Goal: Task Accomplishment & Management: Use online tool/utility

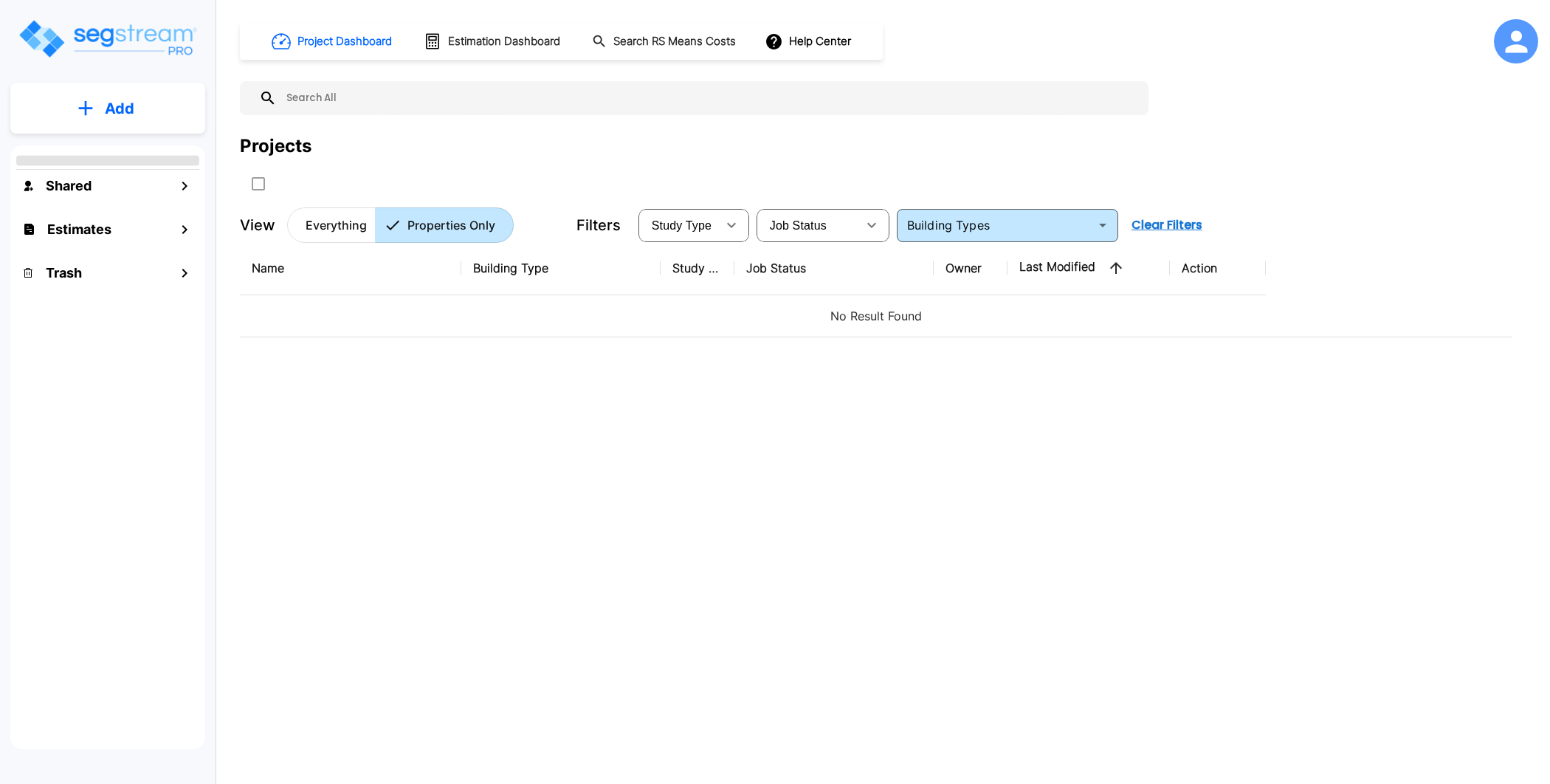
type input "Single Family Home"
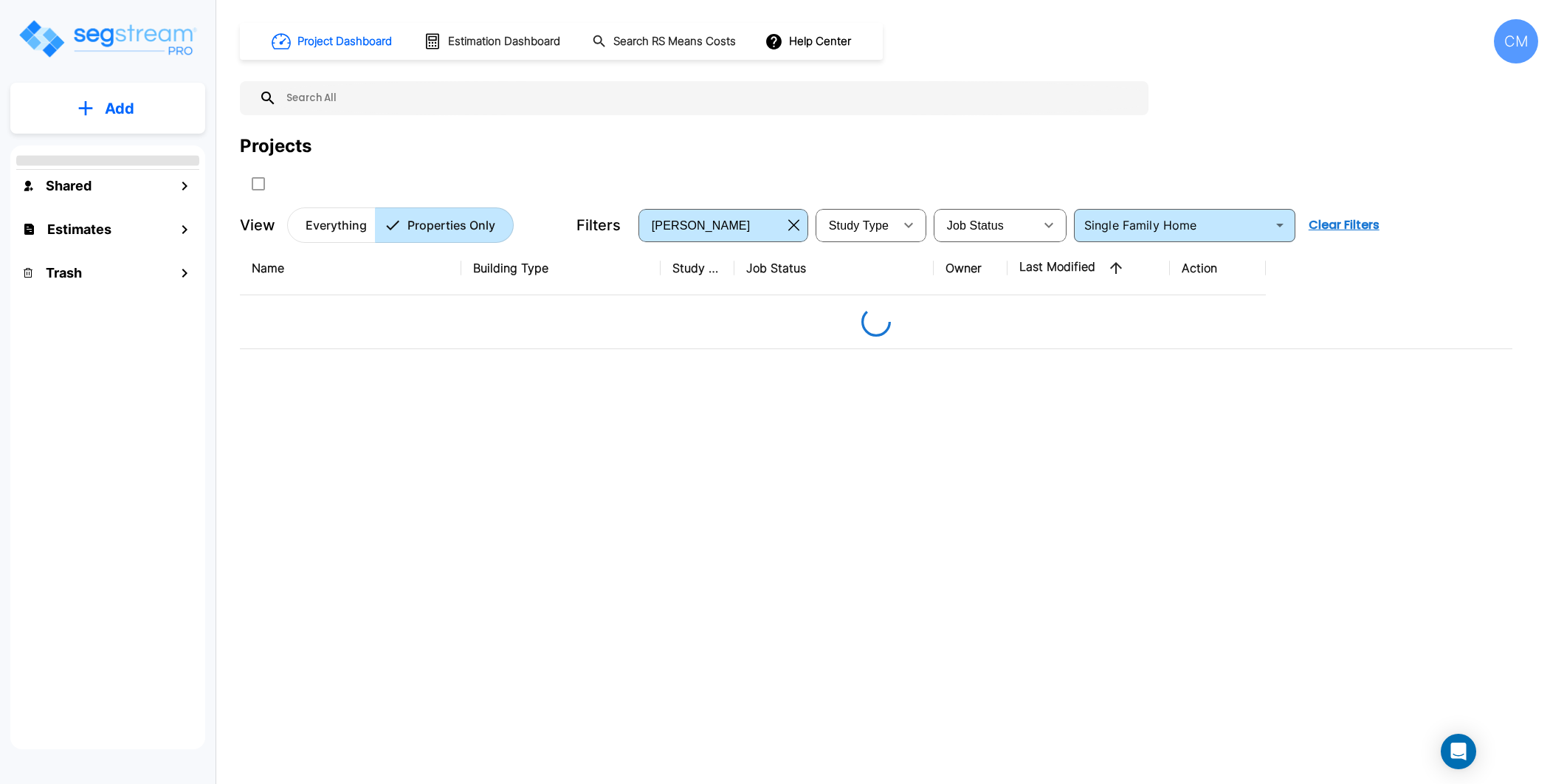
click at [1514, 47] on div "CM" at bounding box center [1515, 41] width 45 height 45
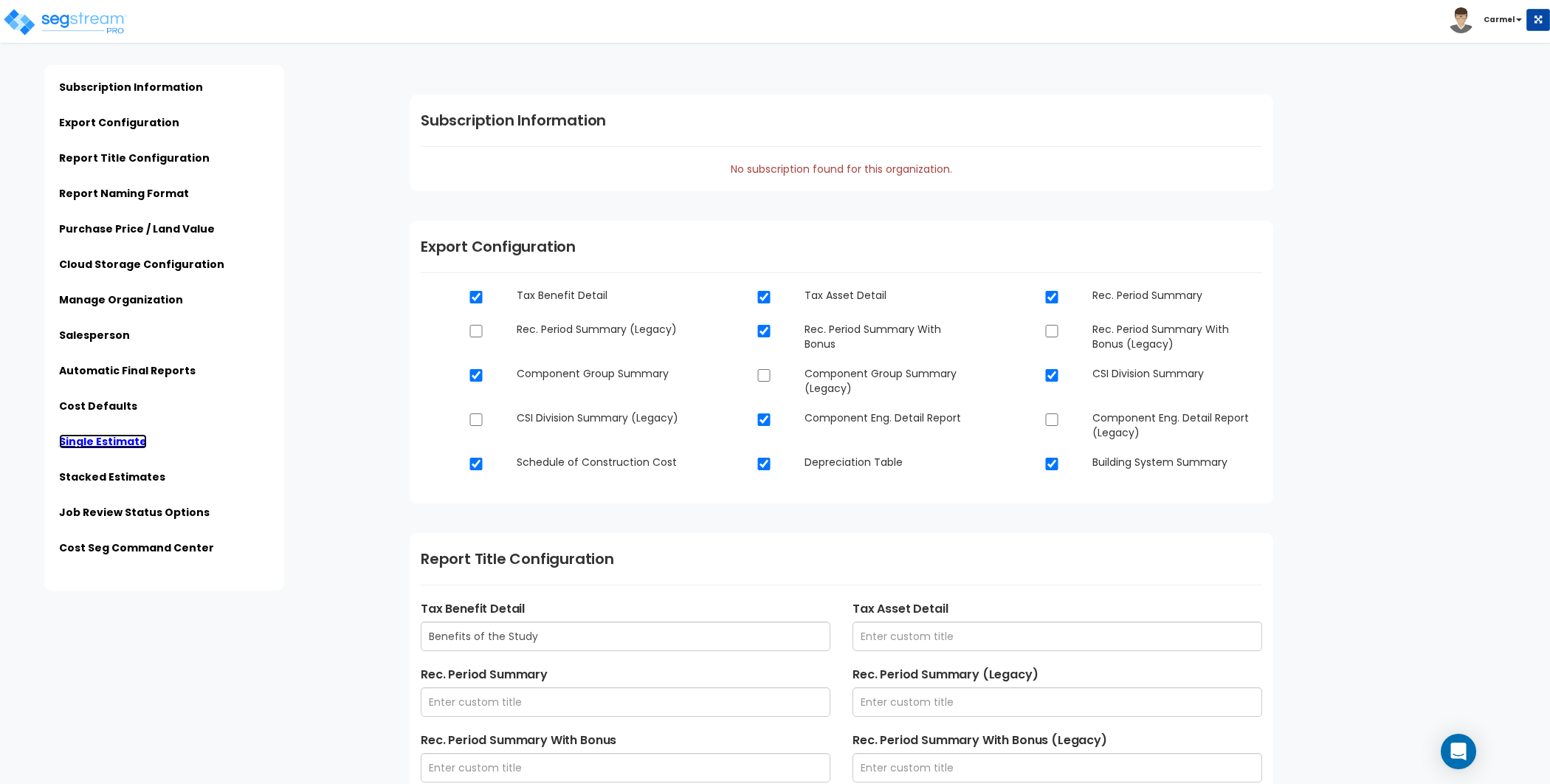
click at [116, 442] on link "Single Estimate" at bounding box center [103, 442] width 88 height 15
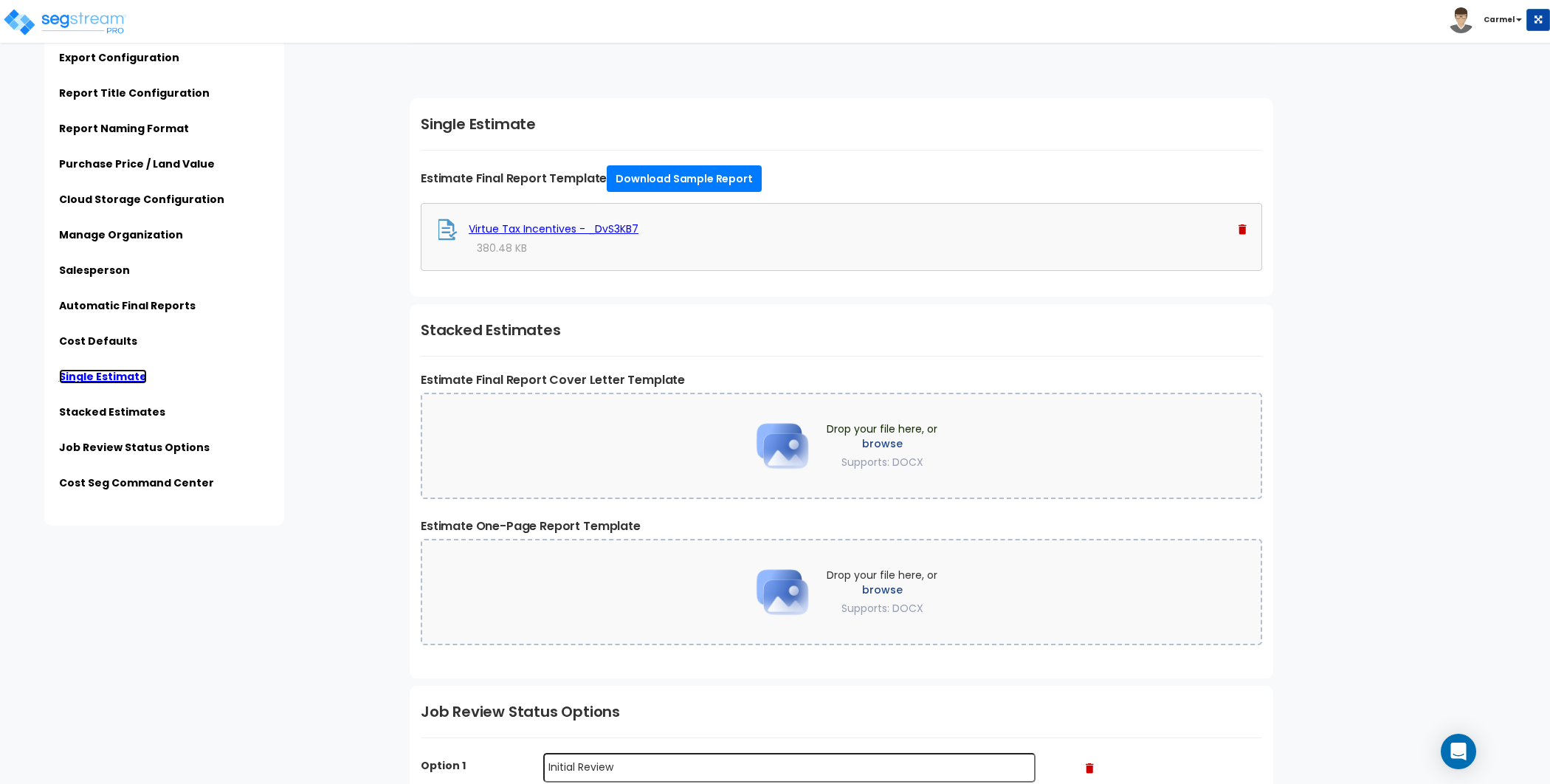
scroll to position [4206, 0]
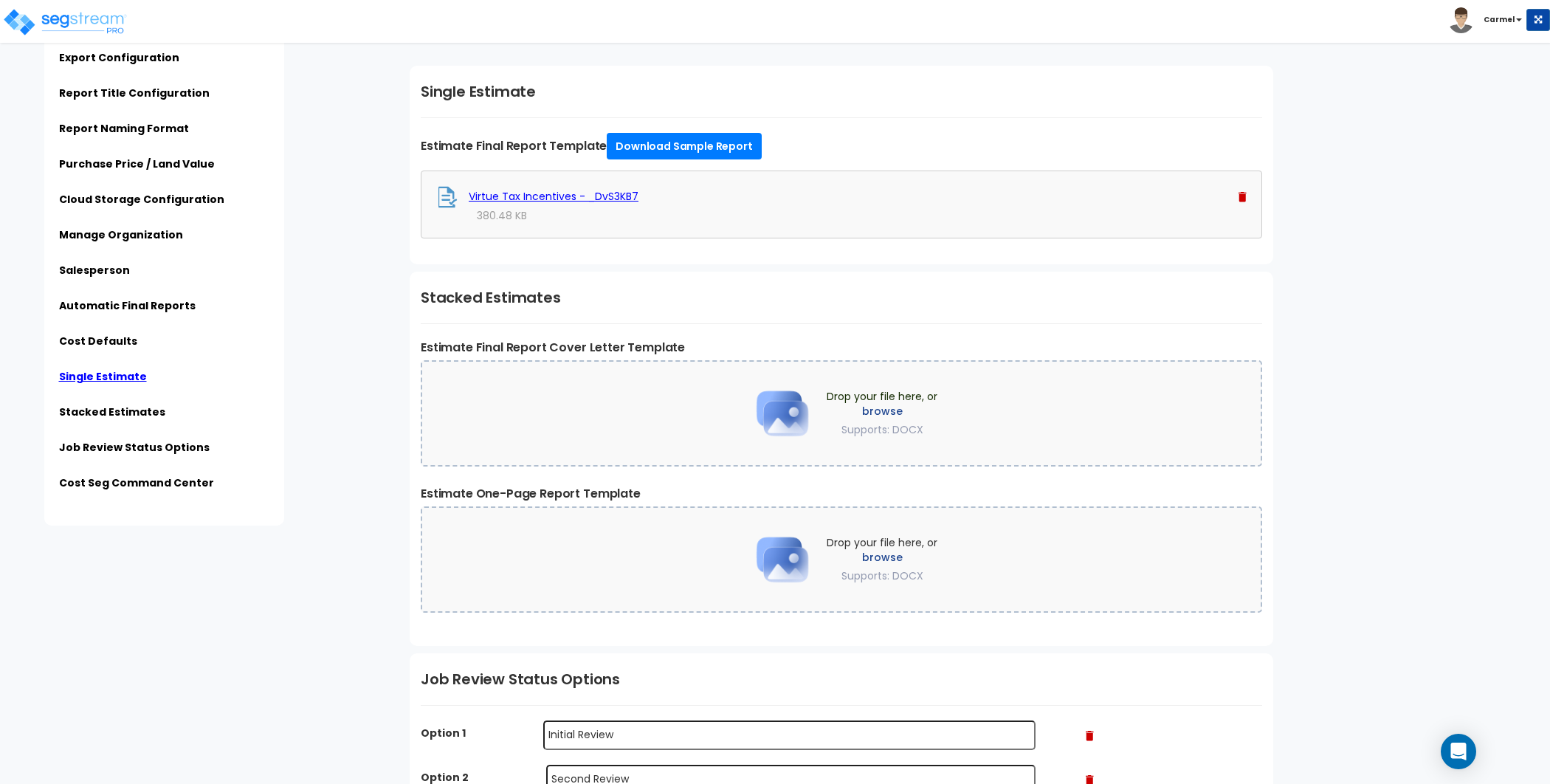
click at [582, 189] on link "Virtue Tax Incentives - _DvS3KB7" at bounding box center [553, 196] width 170 height 15
click at [1244, 192] on img at bounding box center [1242, 196] width 8 height 10
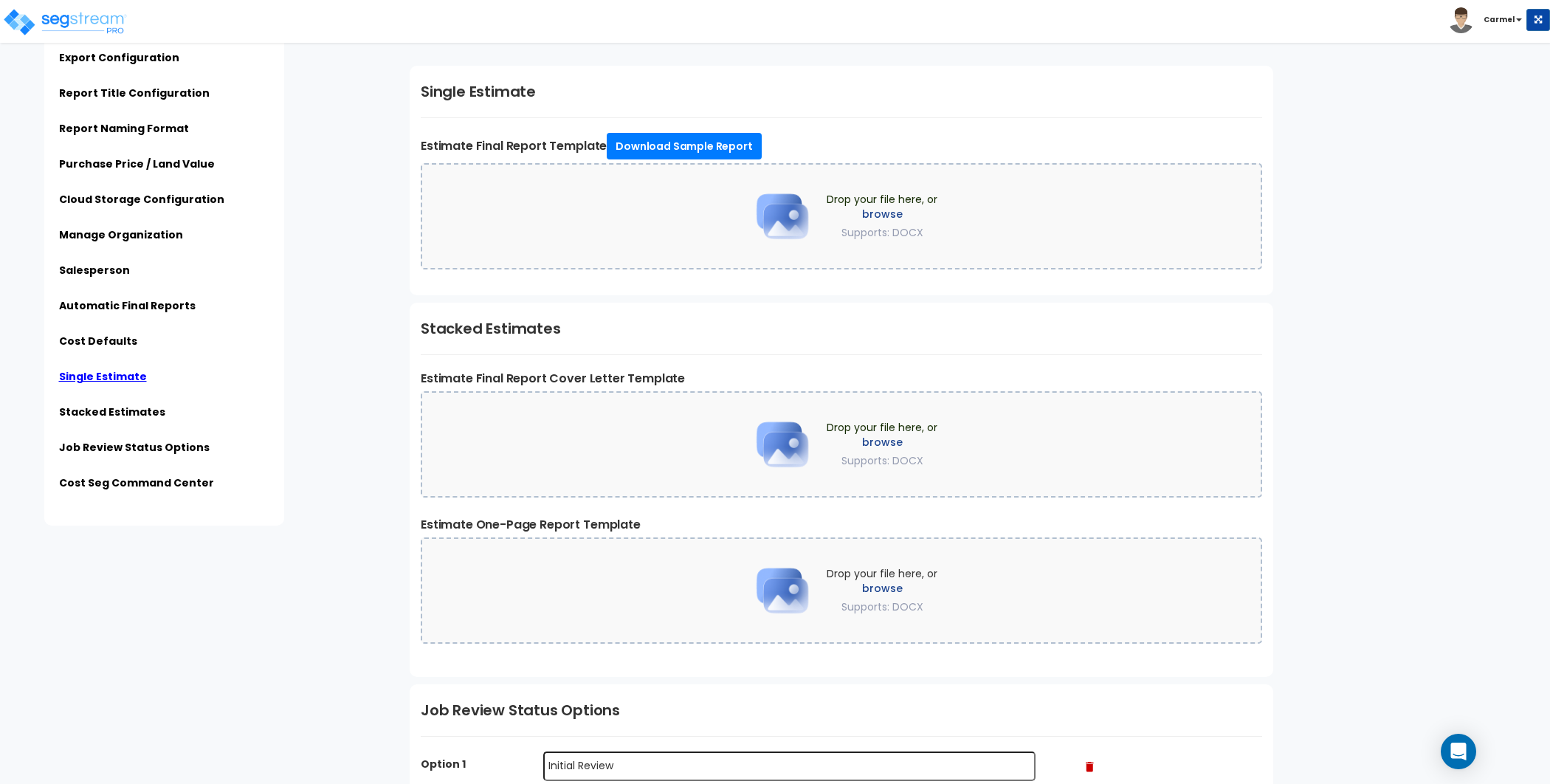
click at [681, 186] on div "Drop your file here, or browse Supports: DOCX" at bounding box center [841, 216] width 841 height 106
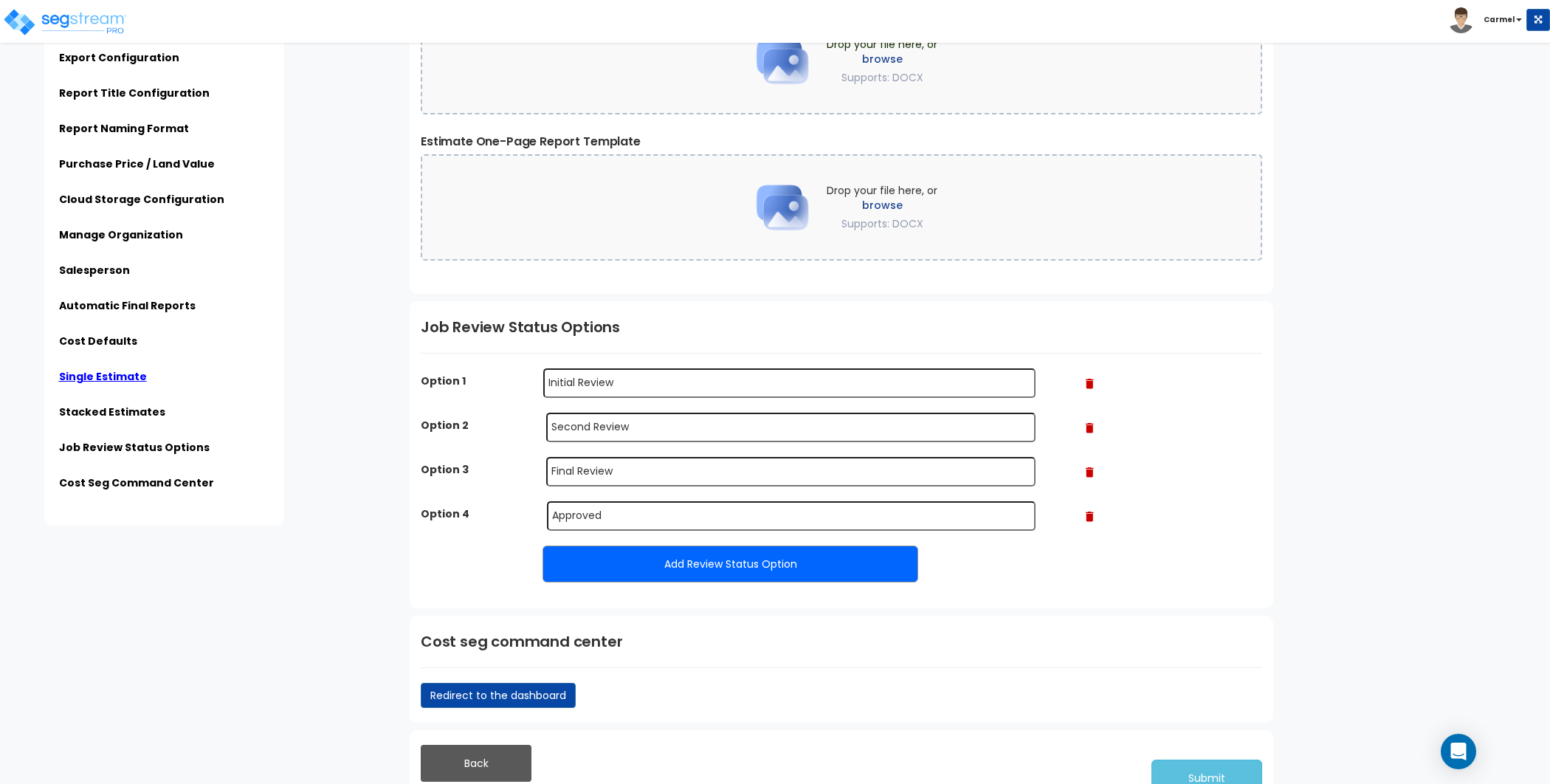
scroll to position [4576, 0]
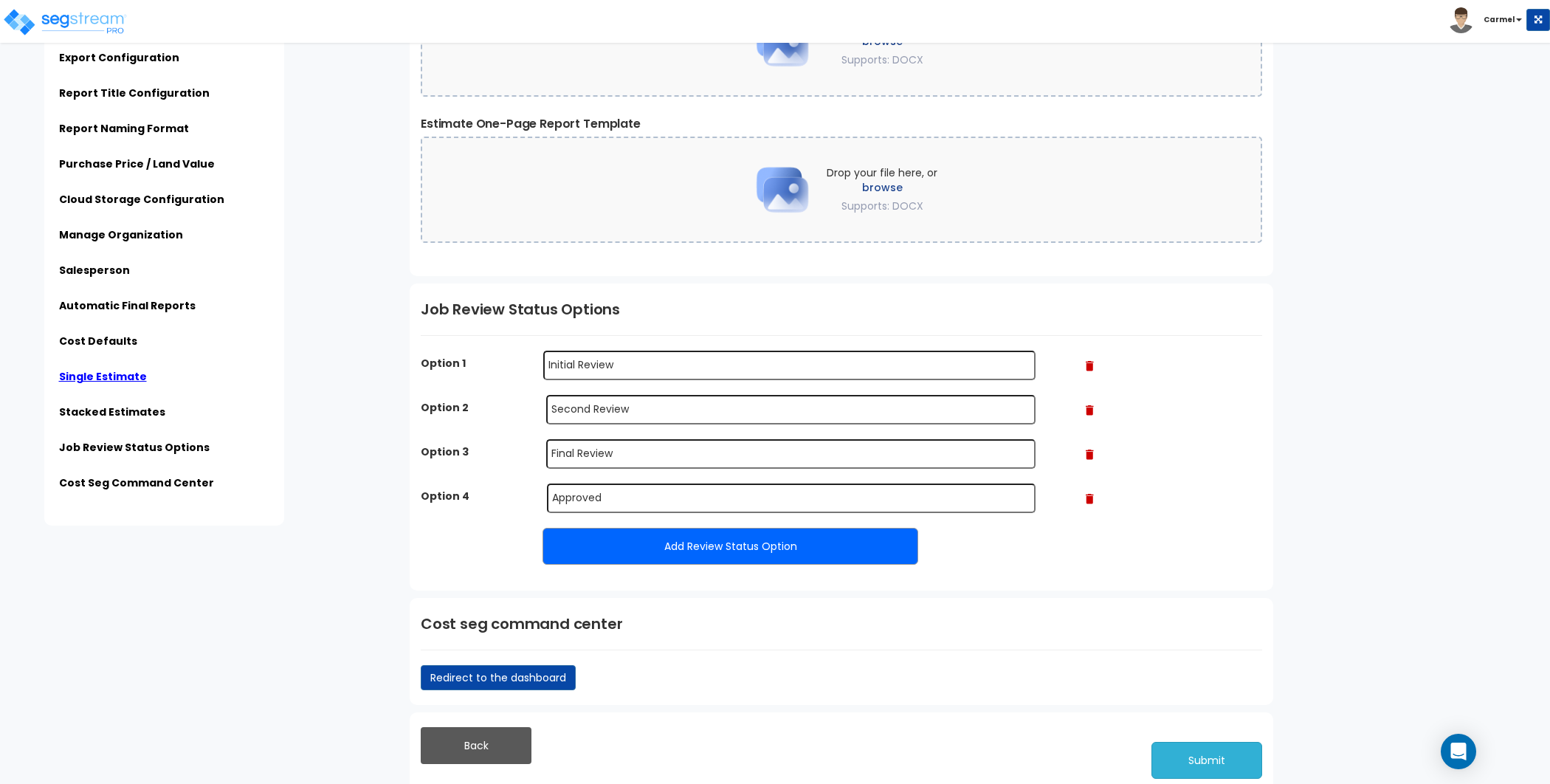
click at [1217, 746] on button "Submit" at bounding box center [1207, 760] width 111 height 37
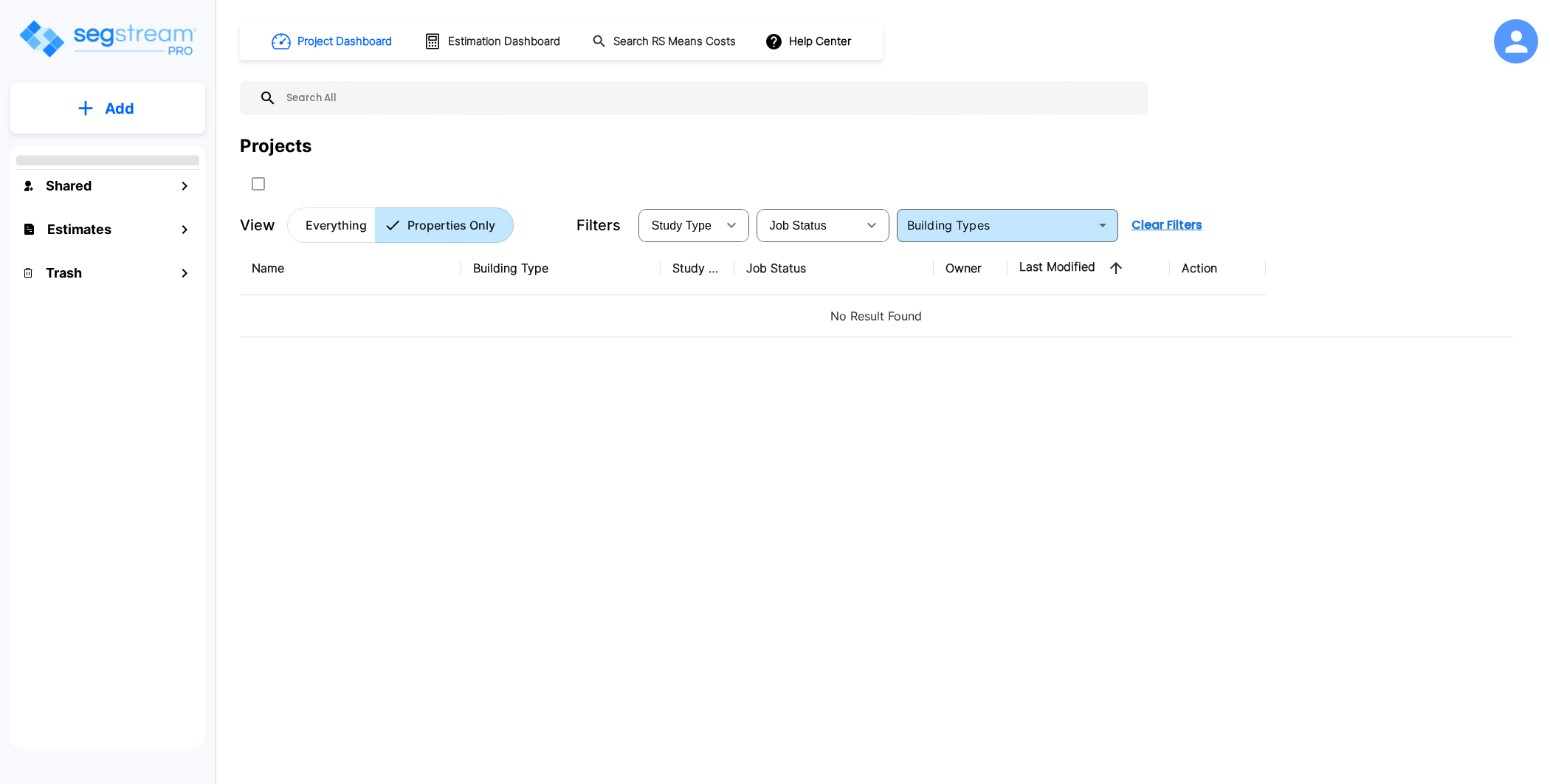
type input "Single Family Home"
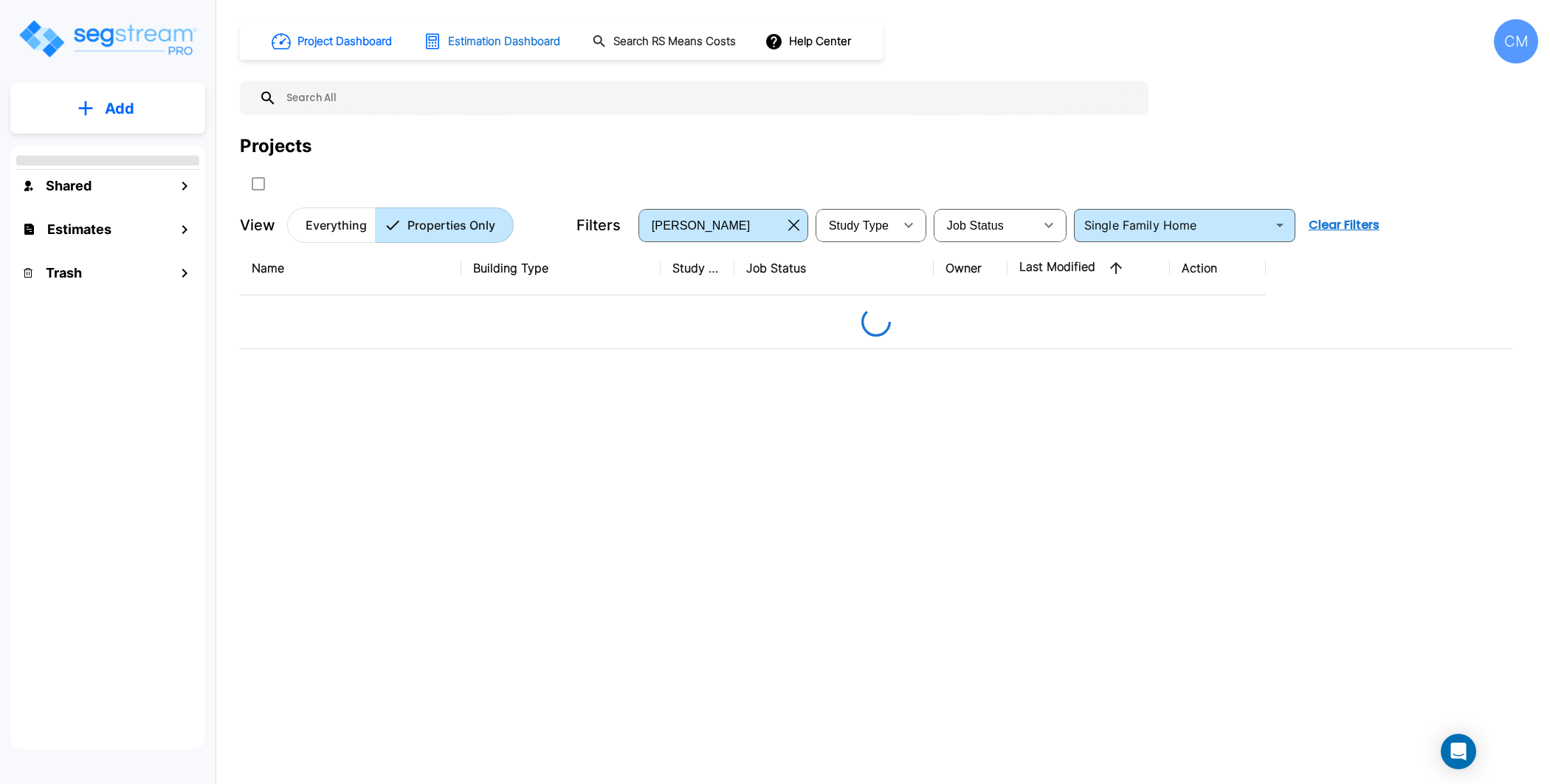
click at [529, 36] on h1 "Estimation Dashboard" at bounding box center [503, 42] width 112 height 17
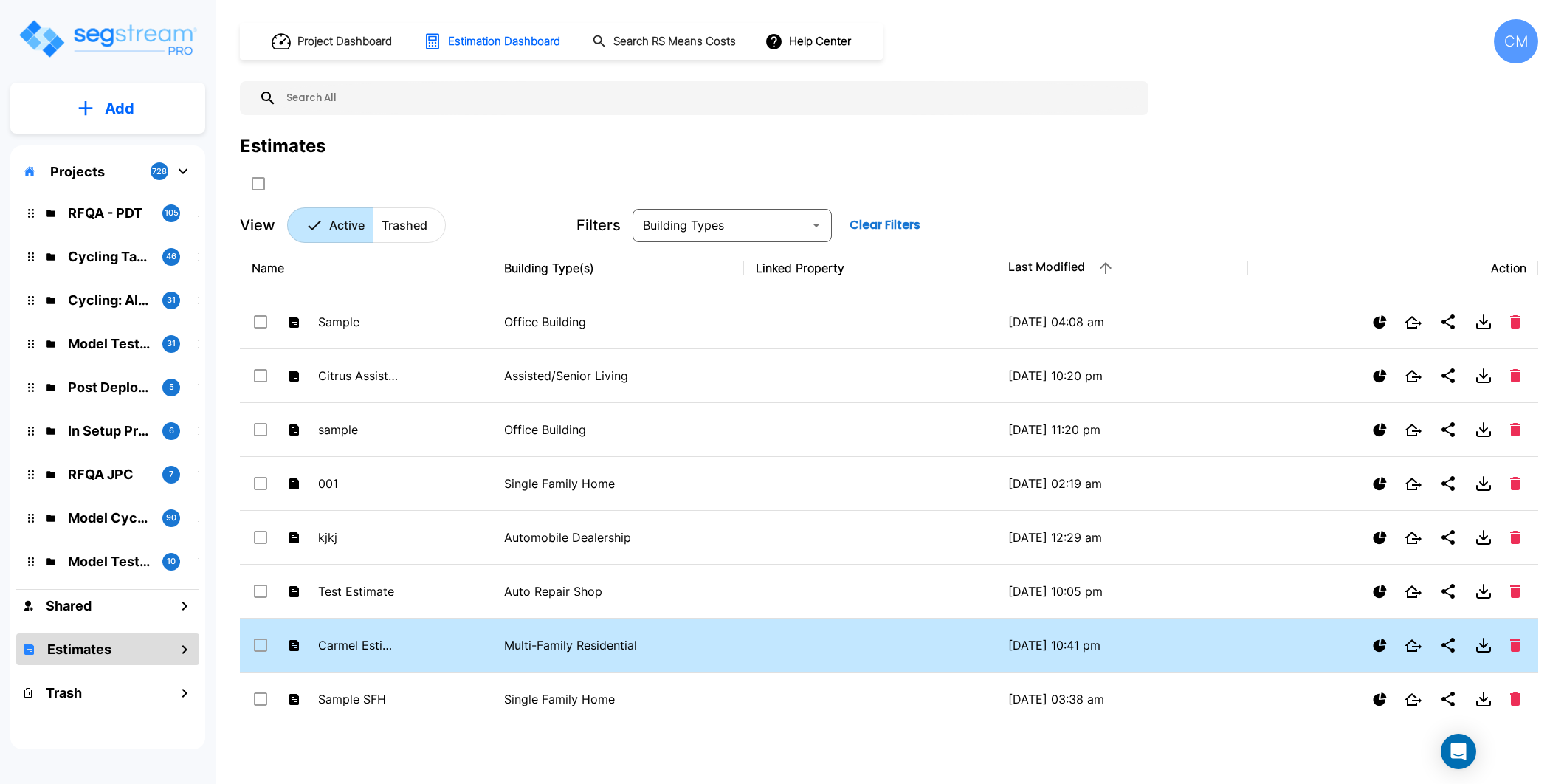
scroll to position [4, 0]
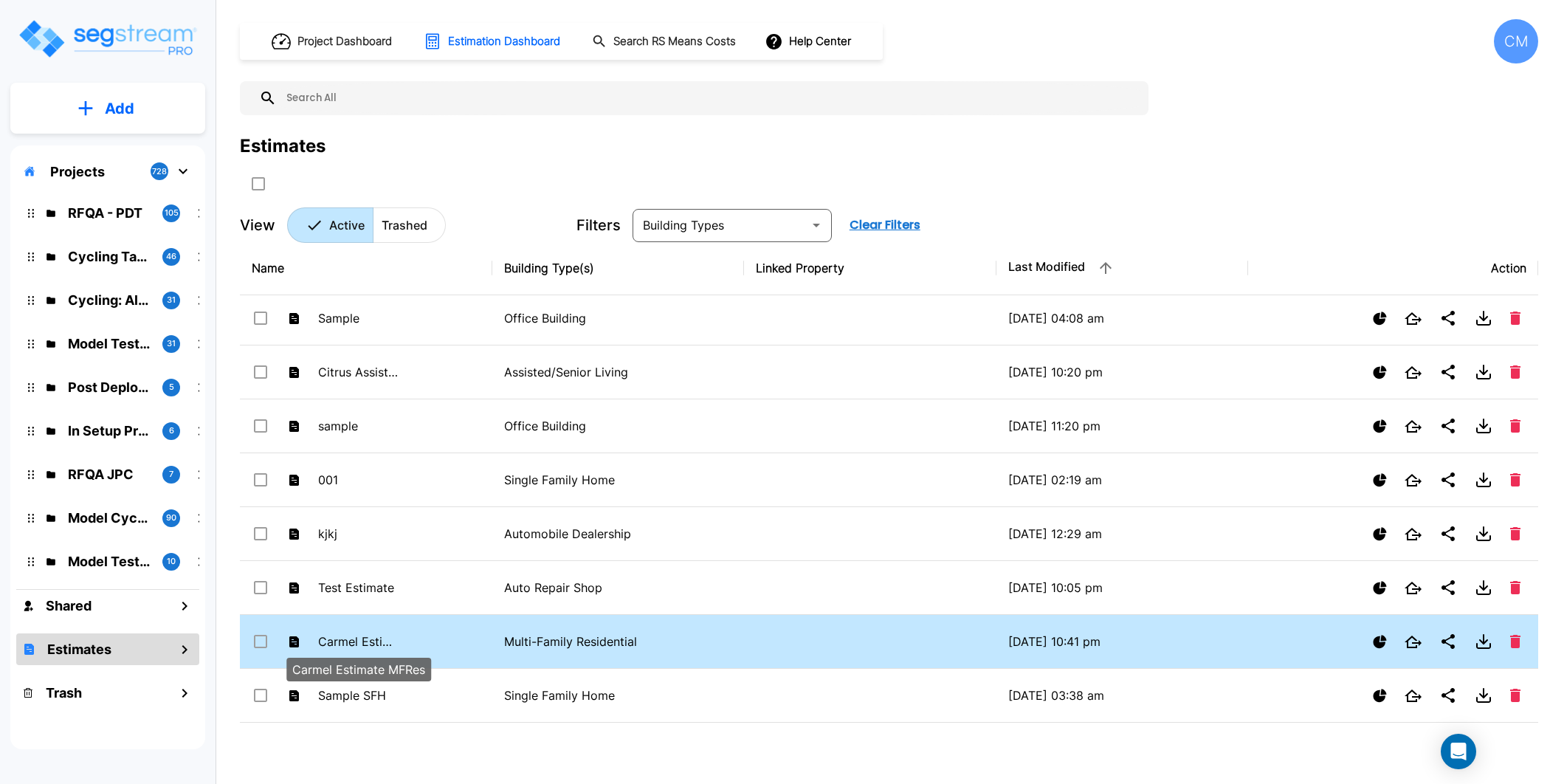
click at [373, 635] on p "Carmel Estimate MFRes" at bounding box center [358, 640] width 81 height 17
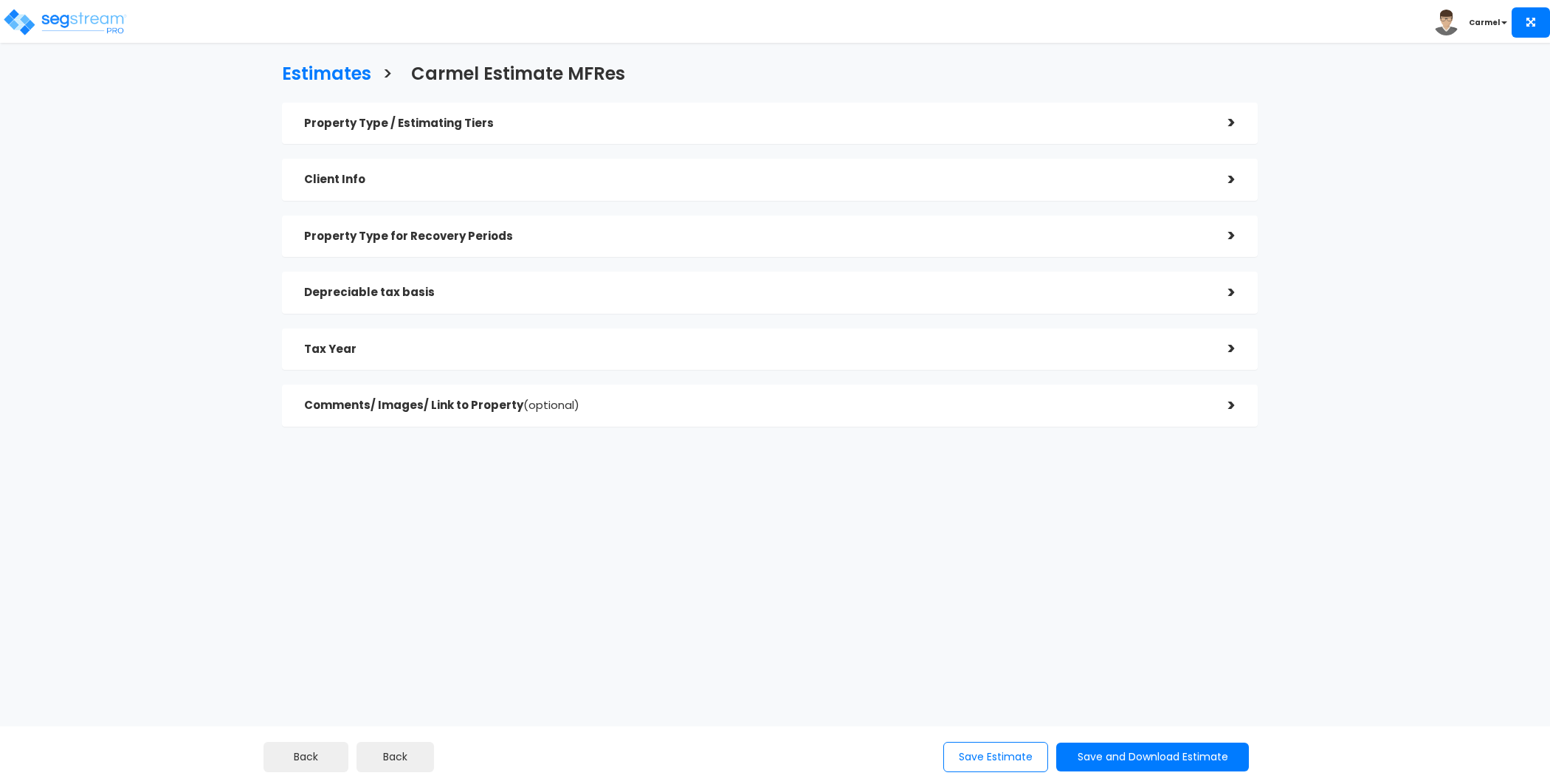
checkbox input "true"
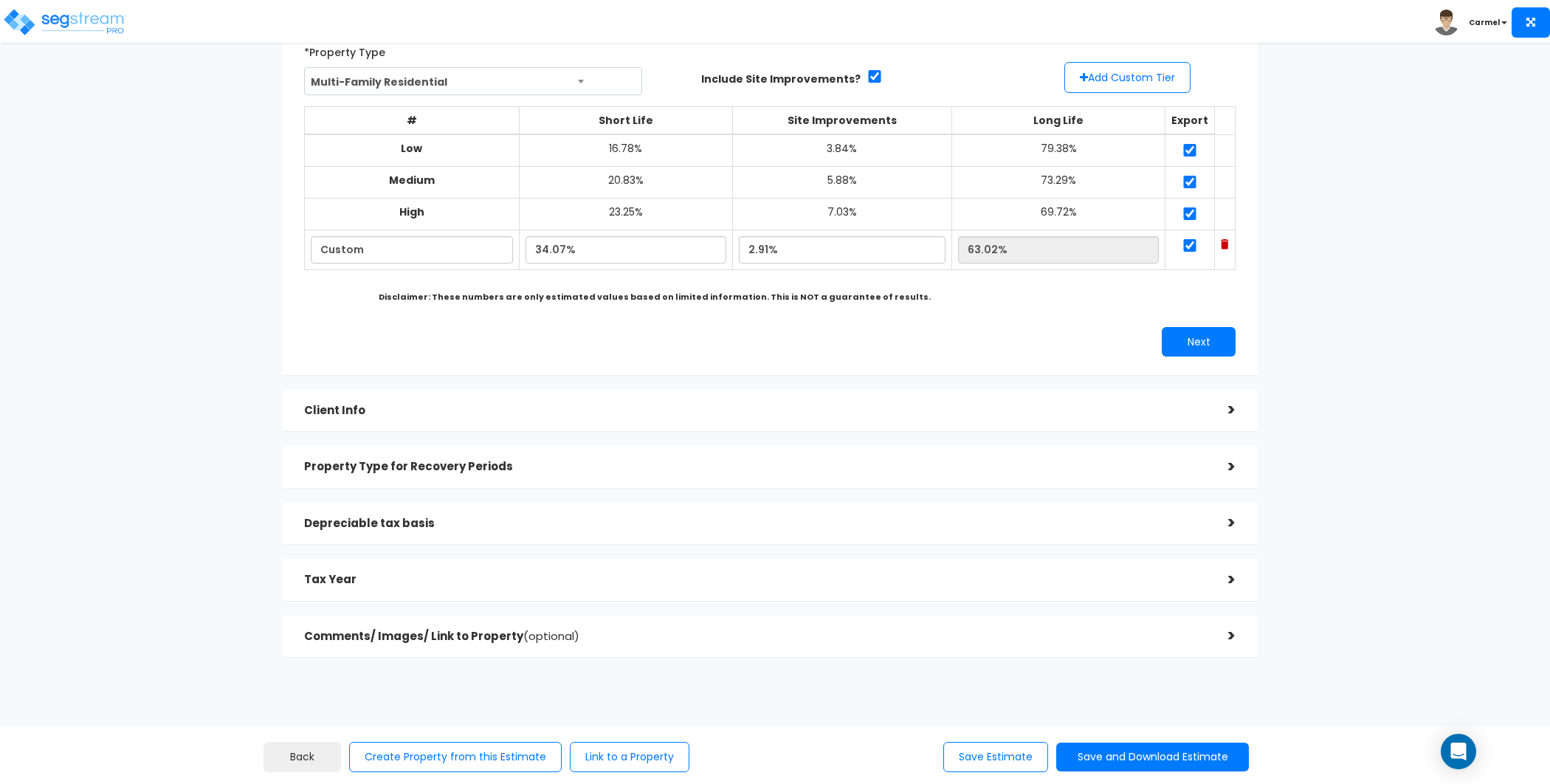
scroll to position [139, 0]
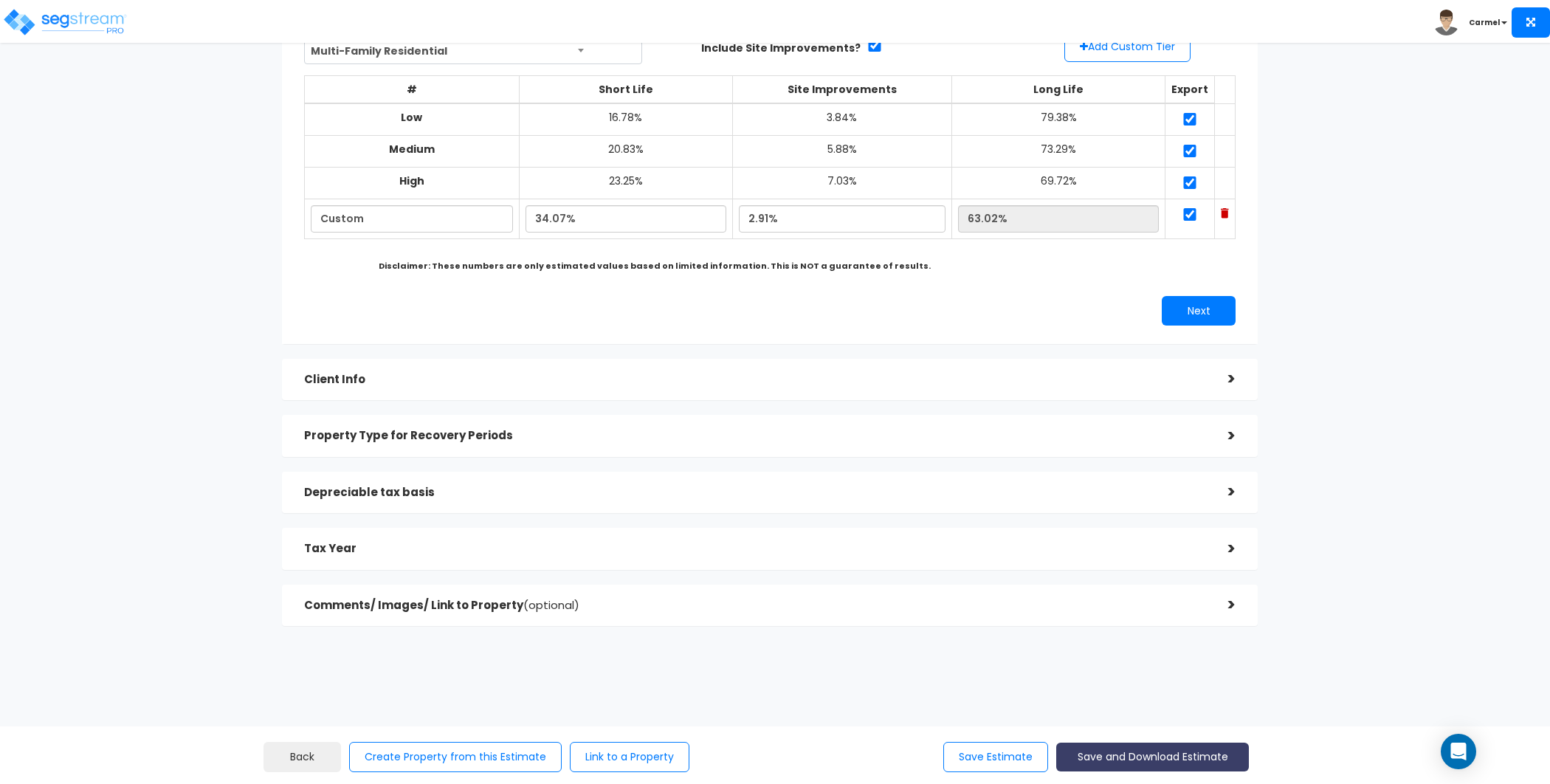
click at [1187, 744] on button "Save and Download Estimate" at bounding box center [1153, 757] width 193 height 29
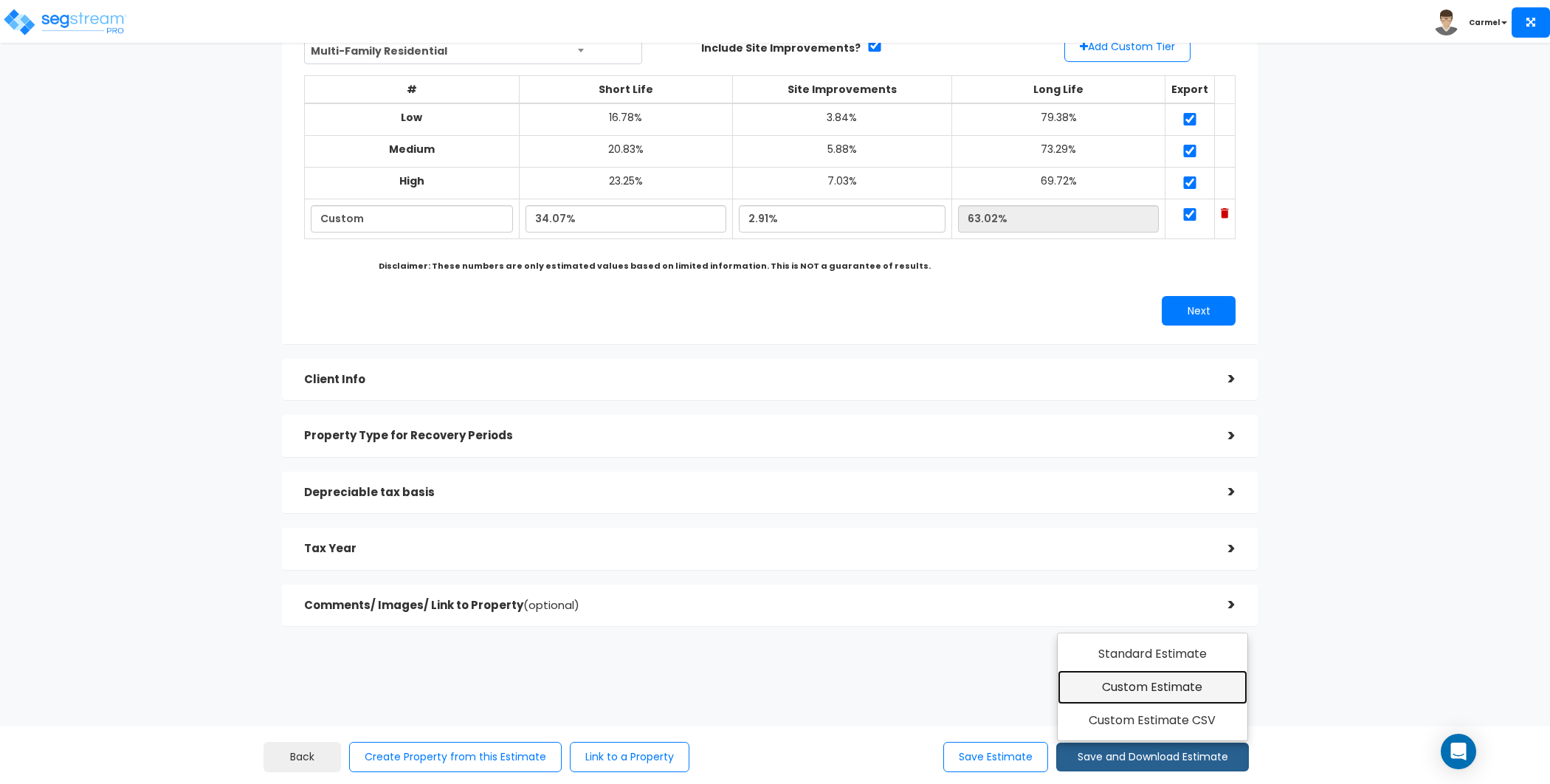
click at [1190, 687] on link "Custom Estimate" at bounding box center [1152, 687] width 190 height 34
